Goal: Transaction & Acquisition: Purchase product/service

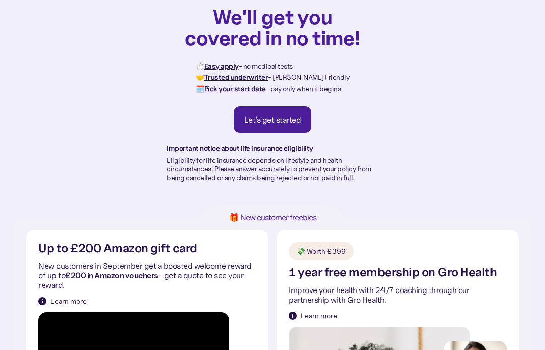
scroll to position [48, 0]
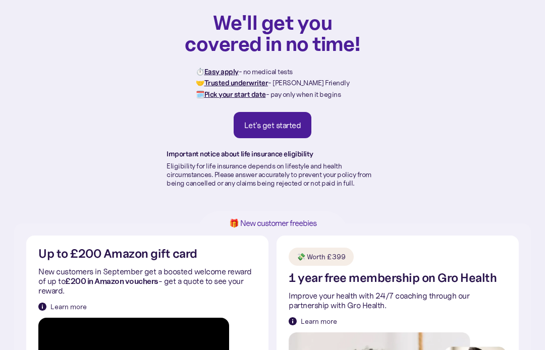
click at [236, 120] on link "Let's get started" at bounding box center [273, 126] width 78 height 26
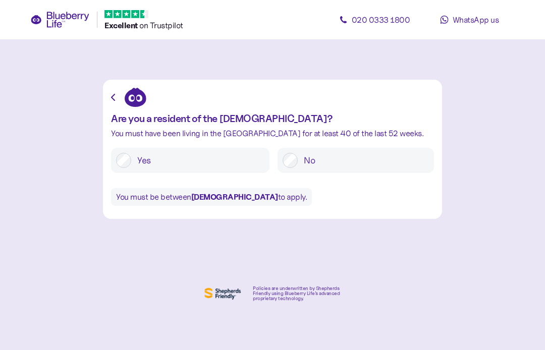
click at [137, 157] on label "Yes" at bounding box center [197, 160] width 133 height 15
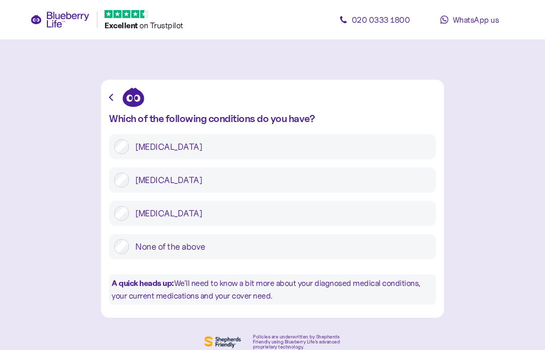
click at [111, 178] on div "Type 2 diabetes" at bounding box center [272, 180] width 327 height 25
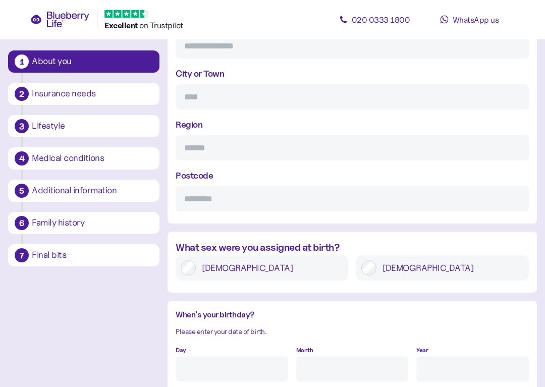
scroll to position [593, 0]
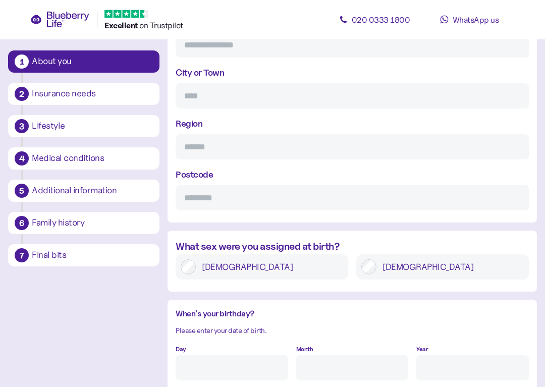
click at [425, 269] on label "Male" at bounding box center [450, 267] width 147 height 15
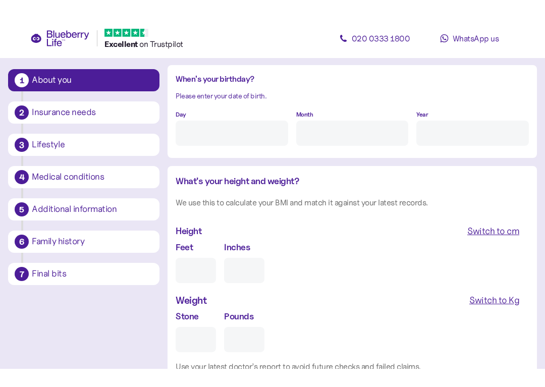
scroll to position [846, 0]
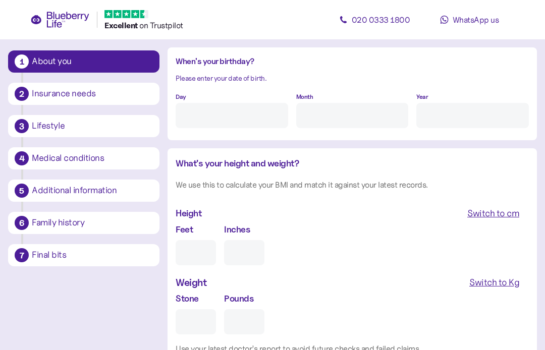
click at [190, 245] on input "Feet" at bounding box center [196, 252] width 40 height 25
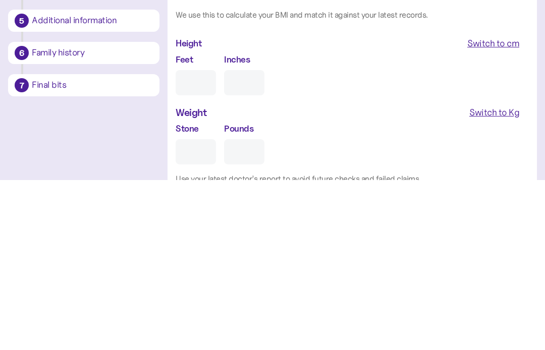
type input "5"
type input "0"
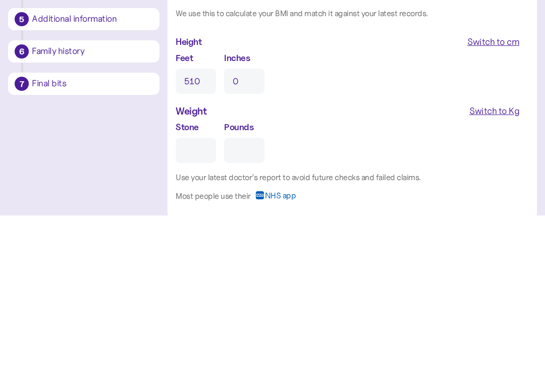
click at [199, 310] on input "Stone" at bounding box center [196, 322] width 40 height 25
type input "8"
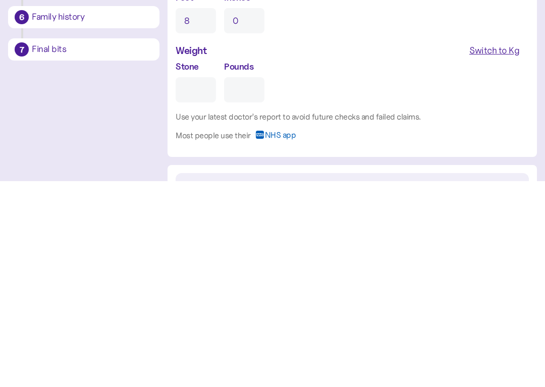
click at [506, 249] on div "Switch to Kg" at bounding box center [495, 256] width 50 height 14
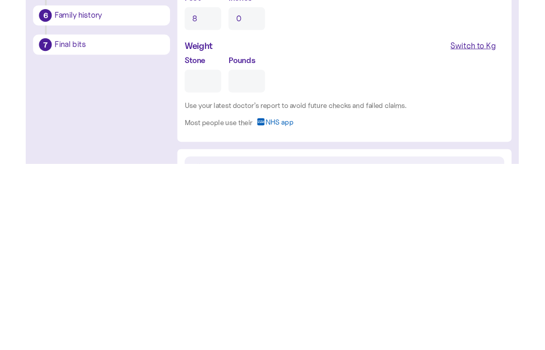
scroll to position [1016, 0]
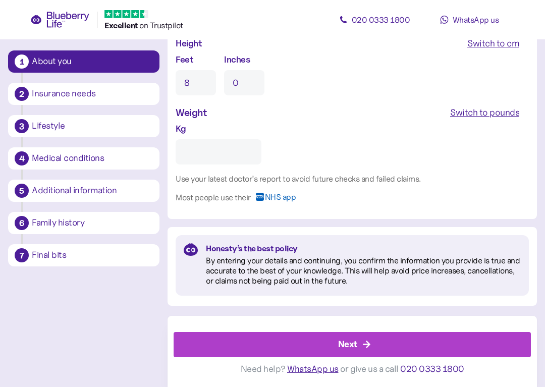
click at [185, 158] on input "Kg" at bounding box center [219, 151] width 86 height 25
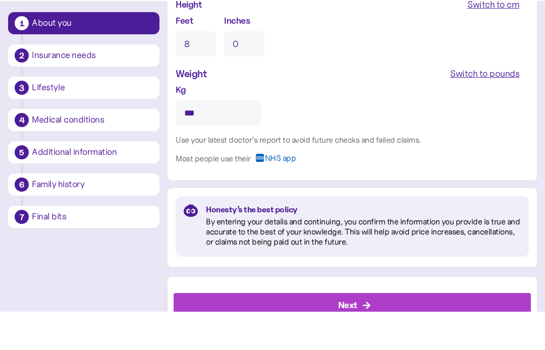
click at [502, 104] on span "Switch to pounds" at bounding box center [484, 112] width 69 height 17
type input "**"
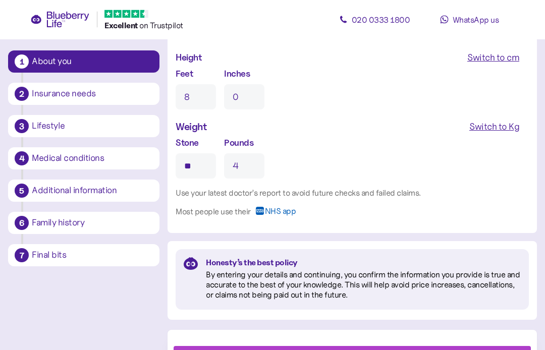
scroll to position [1001, 0]
click at [180, 93] on input "8" at bounding box center [196, 97] width 40 height 25
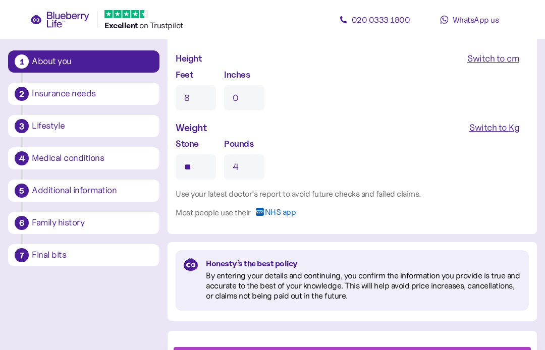
click at [197, 92] on input "8" at bounding box center [196, 97] width 40 height 25
click at [207, 100] on input "8" at bounding box center [196, 97] width 40 height 25
type input "5"
click at [242, 90] on input "0" at bounding box center [244, 97] width 40 height 25
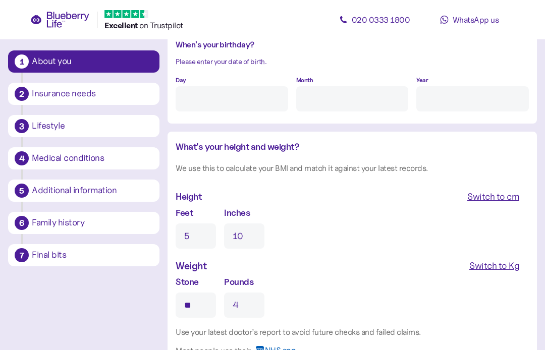
scroll to position [861, 0]
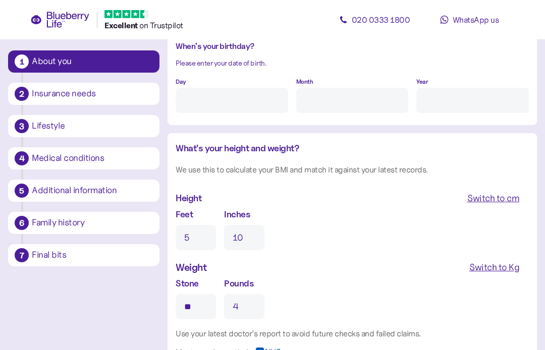
type input "10"
click at [256, 98] on input "Day" at bounding box center [232, 100] width 113 height 25
type input "28"
click at [339, 94] on input "Month" at bounding box center [352, 100] width 113 height 25
click at [482, 103] on input "Year" at bounding box center [473, 100] width 113 height 25
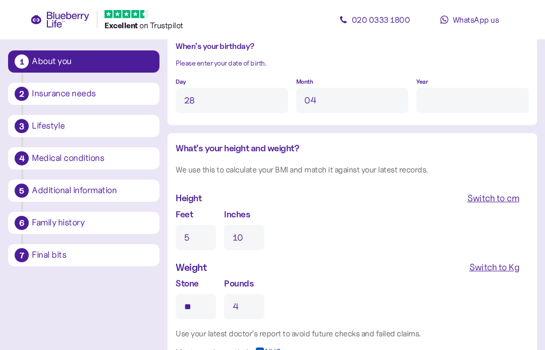
type input "4"
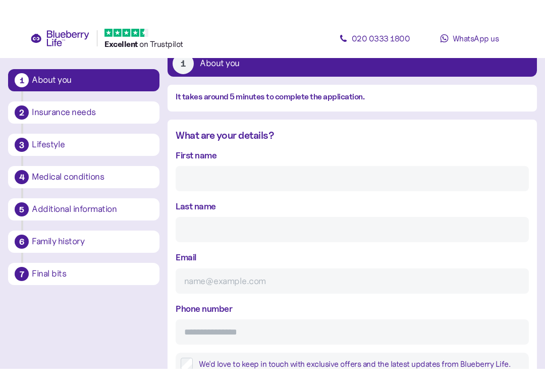
scroll to position [64, 0]
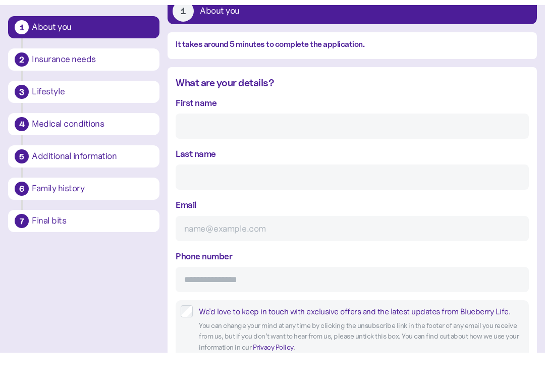
type input "****"
click at [353, 148] on input "First name" at bounding box center [352, 160] width 353 height 25
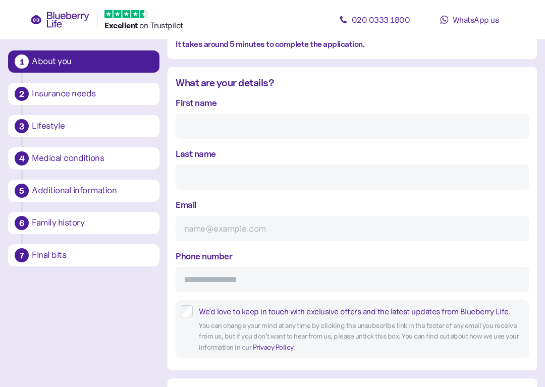
type input "Darren"
click at [354, 188] on input "Last name" at bounding box center [352, 177] width 353 height 25
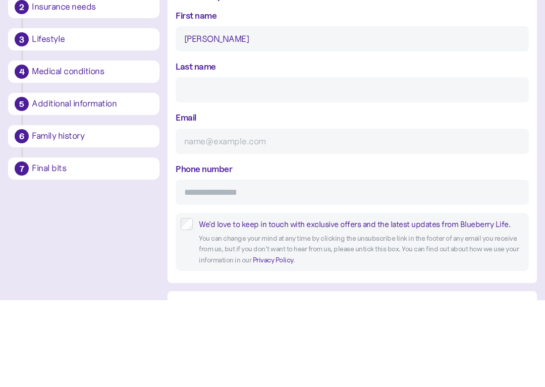
click at [311, 147] on div "Last name" at bounding box center [352, 168] width 353 height 43
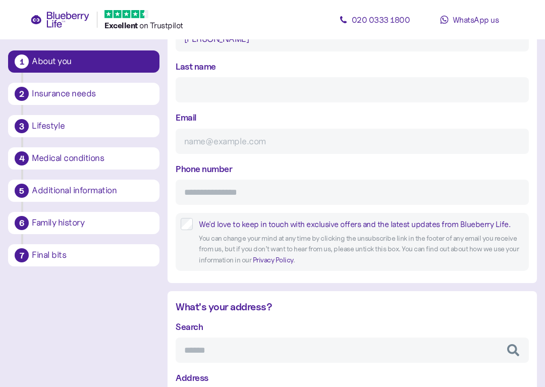
click at [293, 92] on input "Last name" at bounding box center [352, 89] width 353 height 25
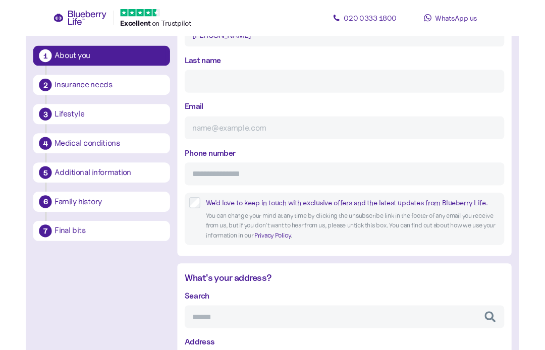
scroll to position [185, 0]
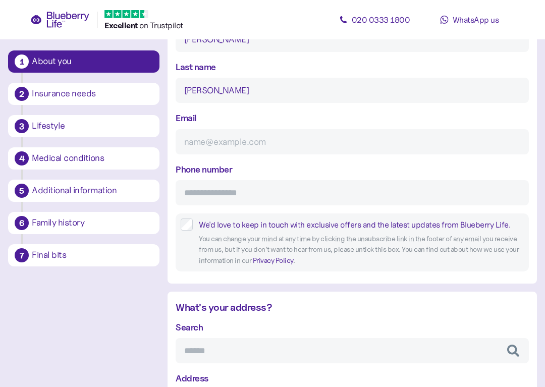
type input "Bennett"
click at [278, 136] on input "Email" at bounding box center [352, 141] width 353 height 25
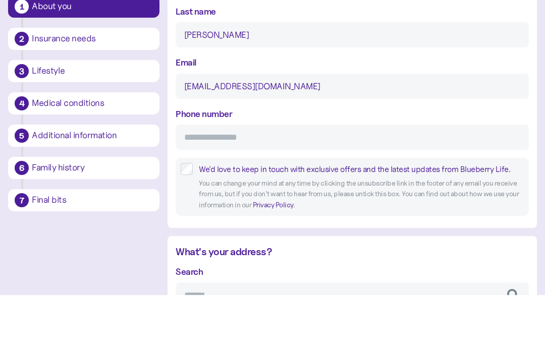
type input "darrenbennett1975@outlook.com"
click at [339, 180] on input "Phone number" at bounding box center [352, 192] width 353 height 25
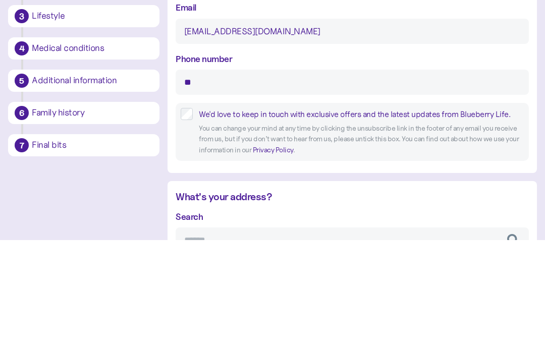
type input "*"
type input "**********"
click at [203, 234] on div "You can change your mind at any time by clicking the unsubscribe link in the fo…" at bounding box center [361, 250] width 325 height 33
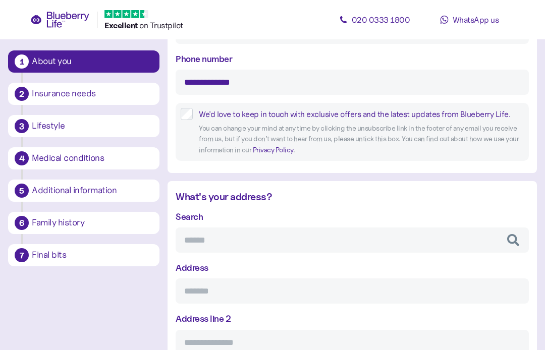
click at [195, 120] on label "We'd love to keep in touch with exclusive offers and the latest updates from Bl…" at bounding box center [358, 114] width 331 height 13
click at [408, 235] on input "Search" at bounding box center [352, 240] width 353 height 25
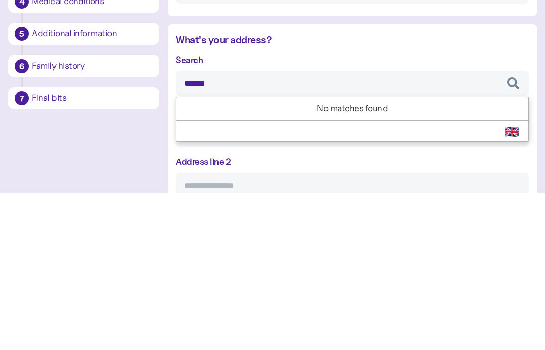
type input "*******"
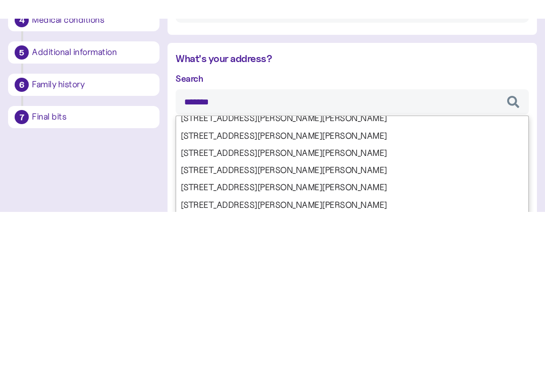
scroll to position [284, 0]
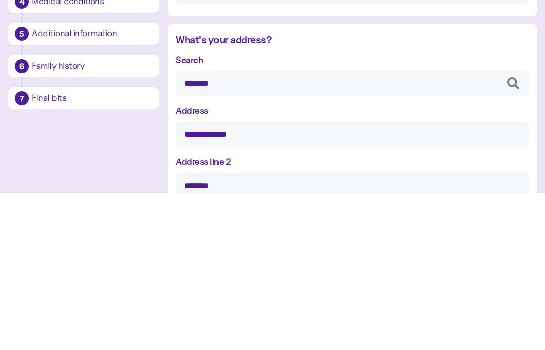
type input "**********"
type input "*******"
type input "**********"
type input "********"
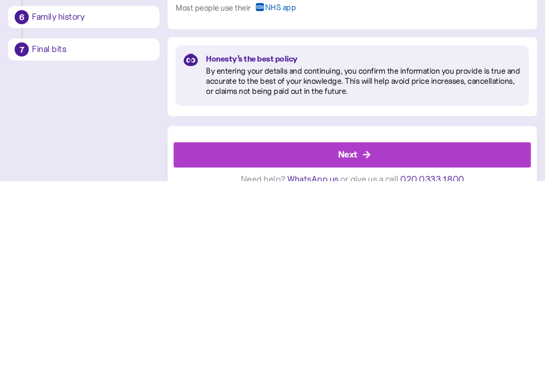
scroll to position [1000, 0]
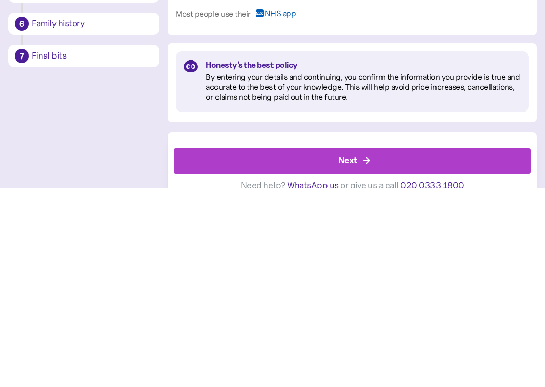
type input "*******"
click at [401, 348] on div "Next" at bounding box center [354, 360] width 335 height 24
